Goal: Book appointment/travel/reservation

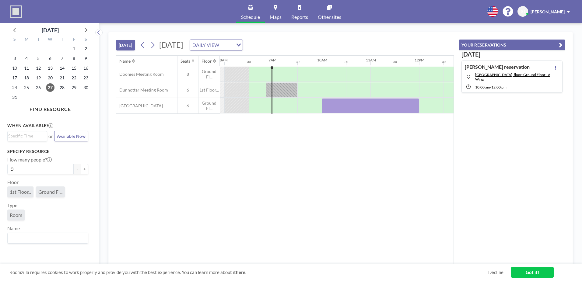
scroll to position [0, 390]
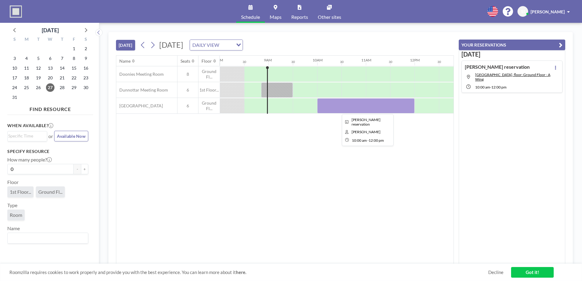
click at [334, 109] on div at bounding box center [365, 105] width 97 height 15
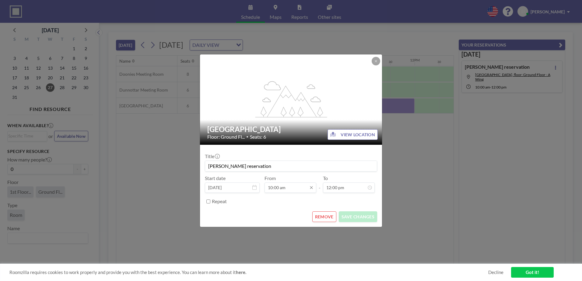
click at [286, 188] on input "10:00 am" at bounding box center [290, 188] width 52 height 10
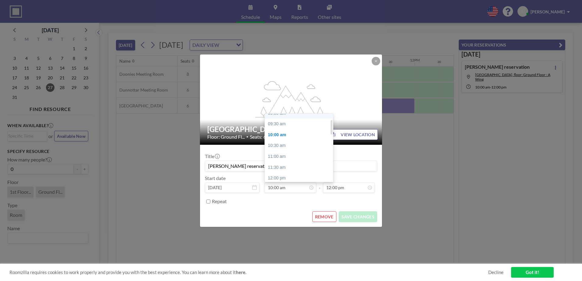
scroll to position [13, 0]
click at [284, 143] on div "09:30 am" at bounding box center [300, 138] width 71 height 11
type input "09:30 am"
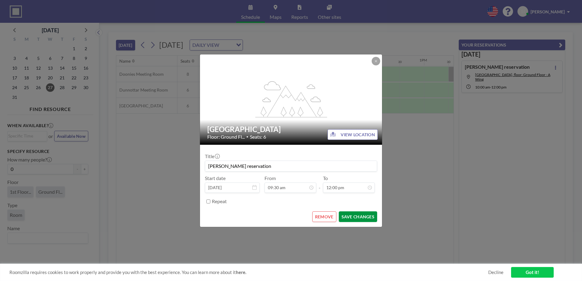
scroll to position [0, 438]
click at [367, 214] on button "SAVE CHANGES" at bounding box center [358, 217] width 38 height 11
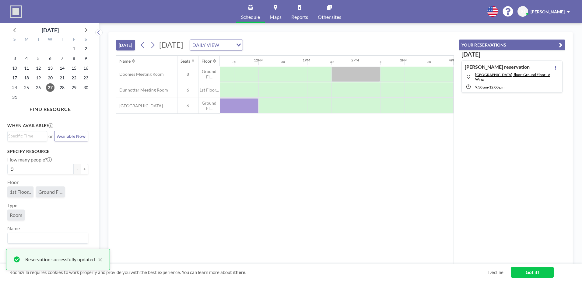
scroll to position [0, 552]
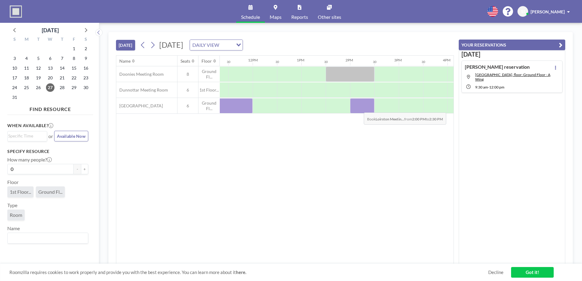
click at [359, 108] on div at bounding box center [362, 105] width 24 height 15
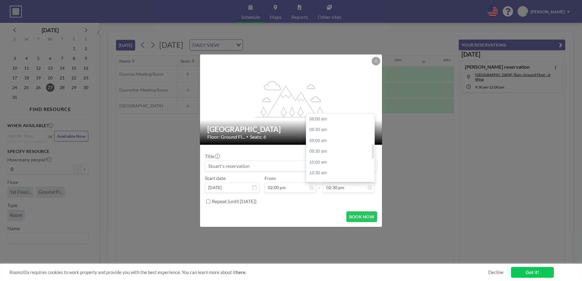
scroll to position [141, 0]
click at [334, 128] on div "03:00 pm" at bounding box center [341, 129] width 71 height 11
type input "03:00 pm"
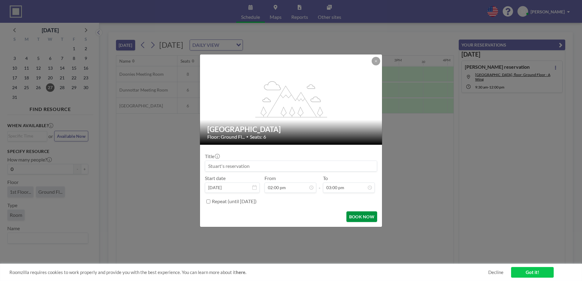
scroll to position [152, 0]
click at [373, 217] on button "BOOK NOW" at bounding box center [361, 217] width 31 height 11
